Goal: Task Accomplishment & Management: Manage account settings

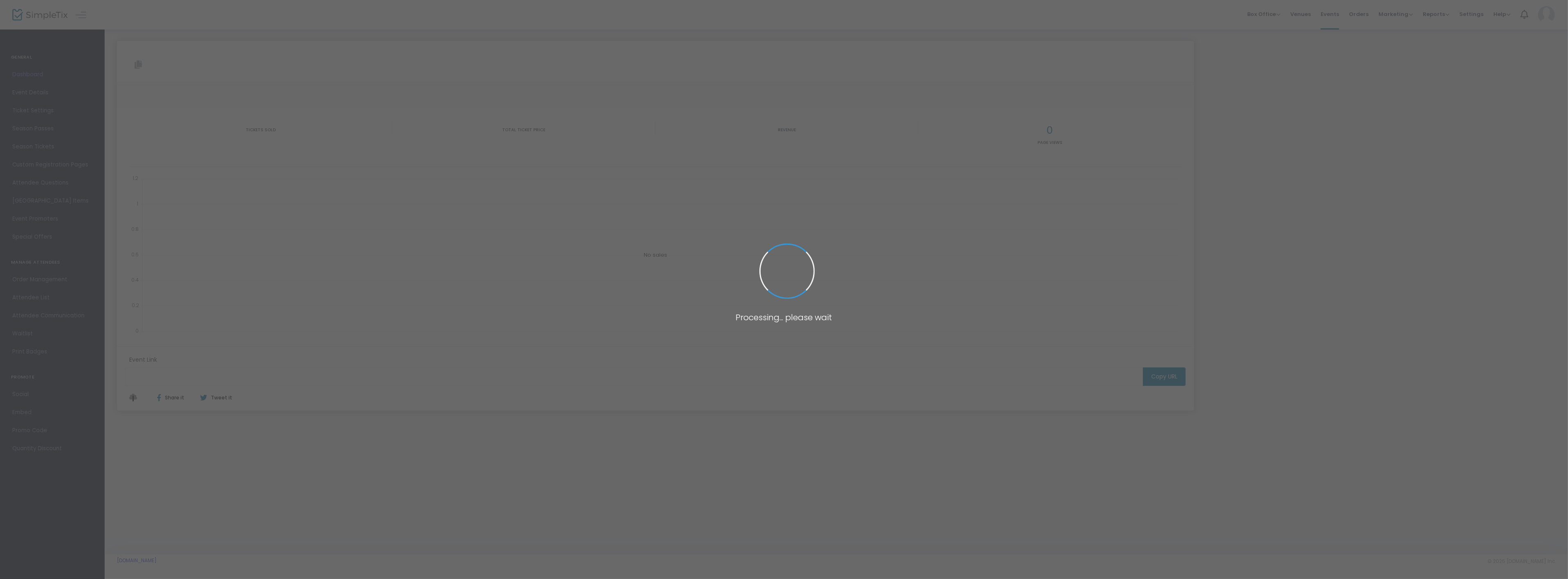
type input "[URL][DOMAIN_NAME]"
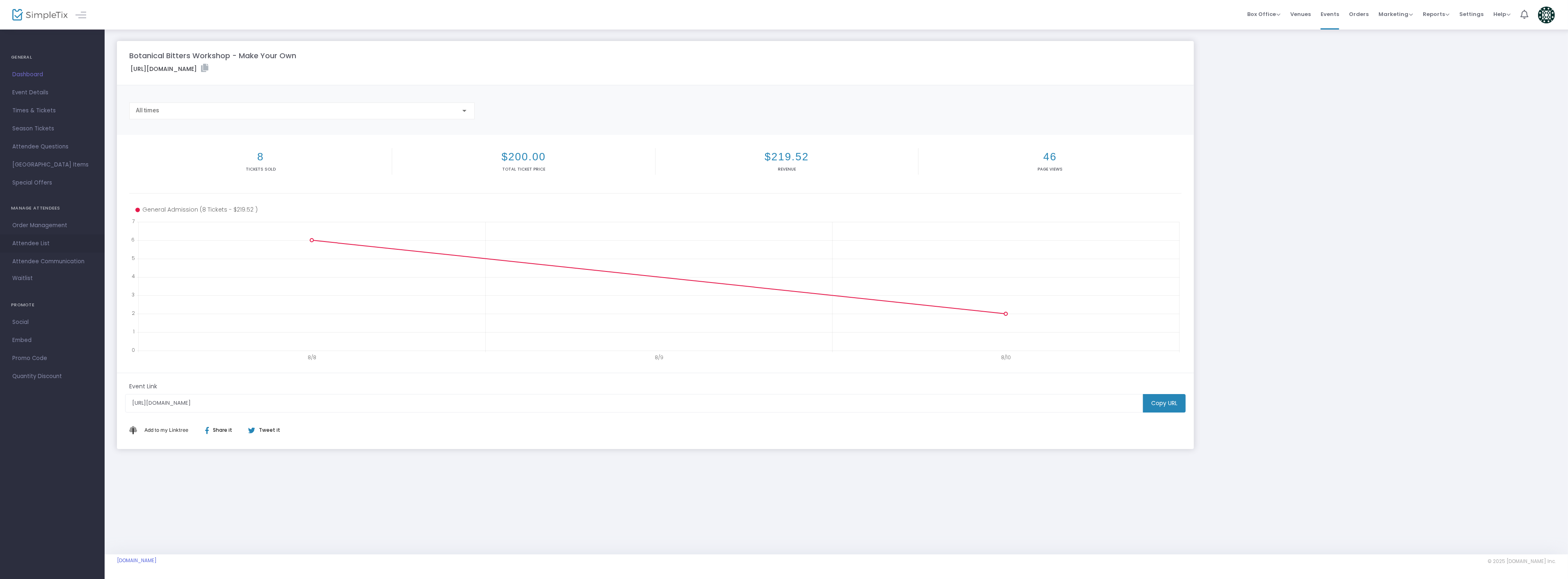
click at [39, 244] on span "Attendee List" at bounding box center [52, 244] width 80 height 11
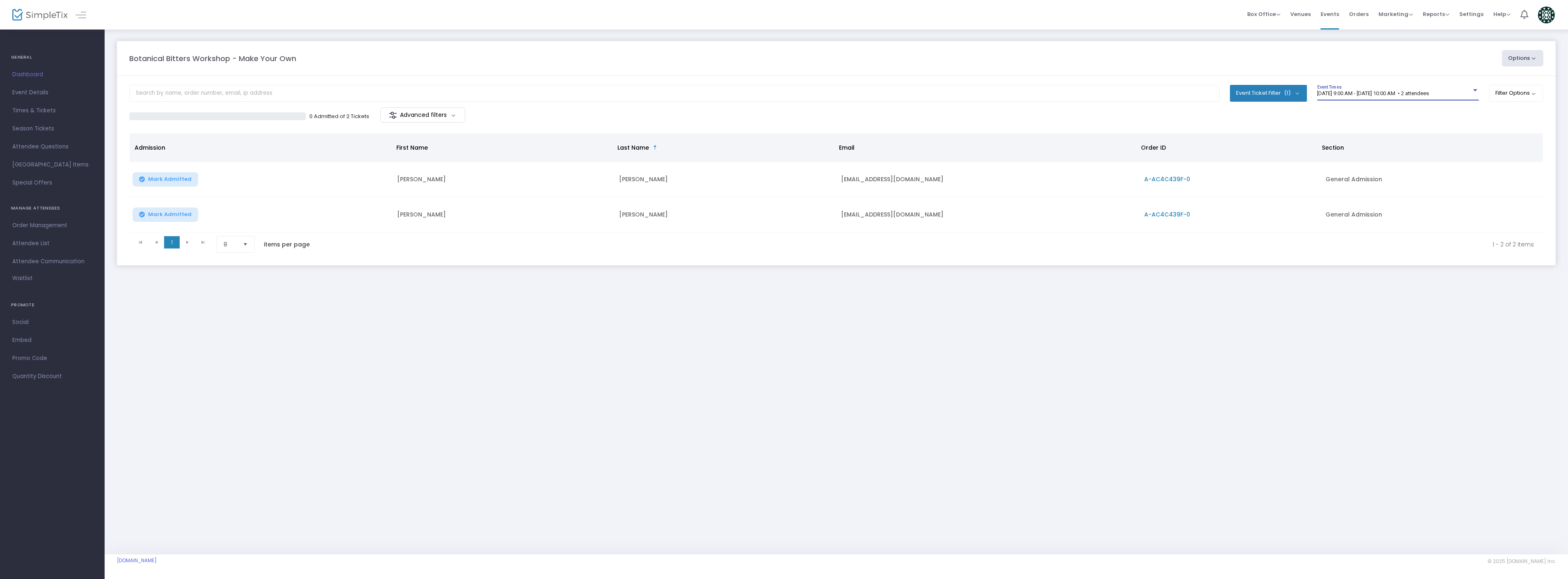
click at [1472, 88] on div at bounding box center [1475, 91] width 7 height 6
click at [1462, 109] on span "[DATE] 11:00 AM - [DATE] 12:00 PM • 4 attendees" at bounding box center [1396, 109] width 162 height 16
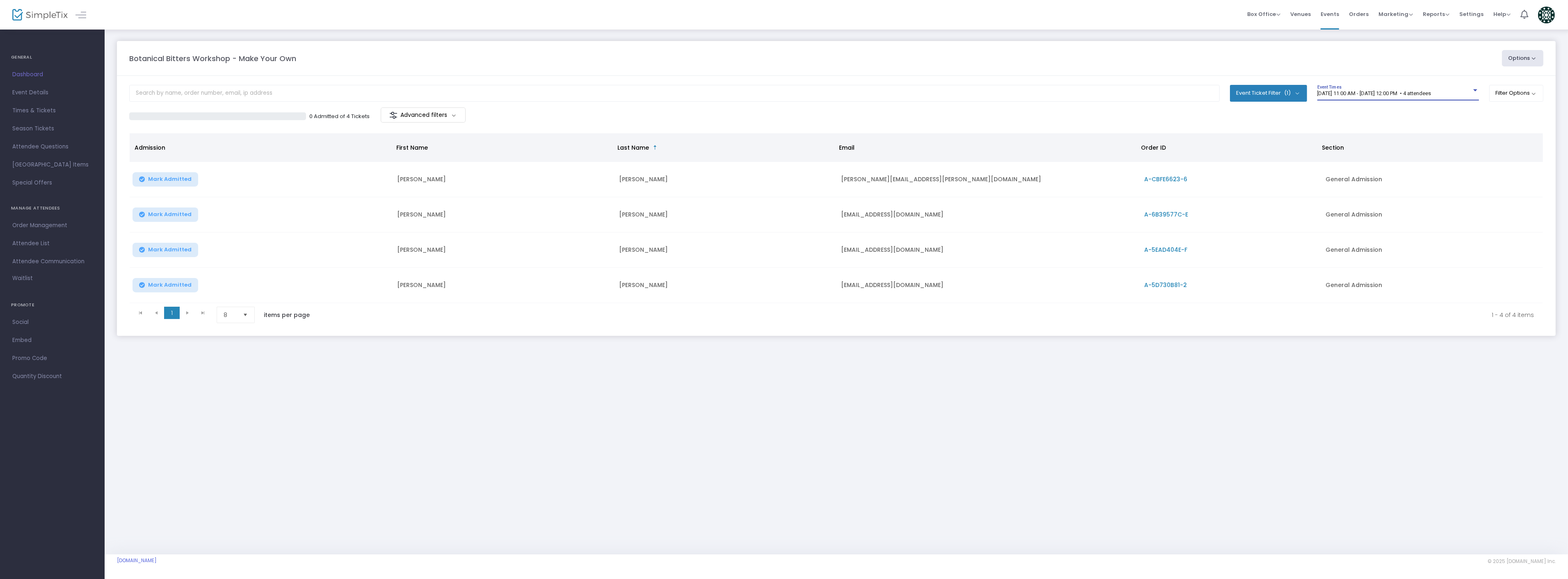
click at [1430, 89] on div "[DATE] 11:00 AM - [DATE] 12:00 PM • 4 attendees Event Times" at bounding box center [1398, 93] width 162 height 16
click at [1413, 109] on span "[DATE] 1:00 PM - [DATE] 2:00 PM • 2 attendees" at bounding box center [1396, 109] width 162 height 16
